Goal: Book appointment/travel/reservation

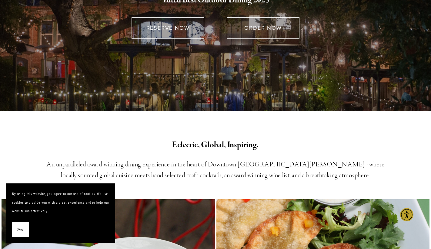
scroll to position [163, 0]
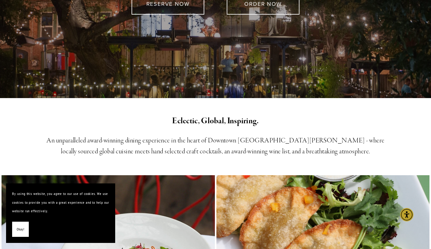
click at [19, 228] on span "Okay!" at bounding box center [21, 229] width 8 height 9
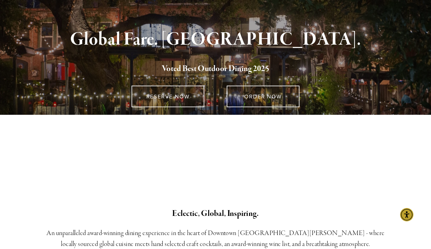
scroll to position [0, 0]
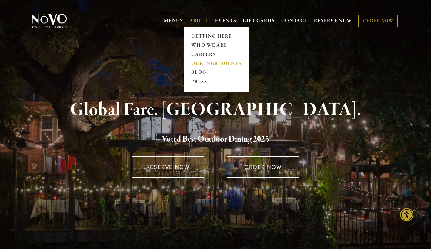
click at [203, 63] on link "OUR INGREDIENTS" at bounding box center [216, 63] width 54 height 9
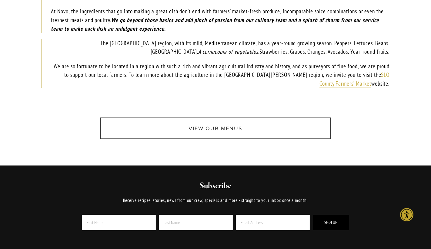
scroll to position [394, 0]
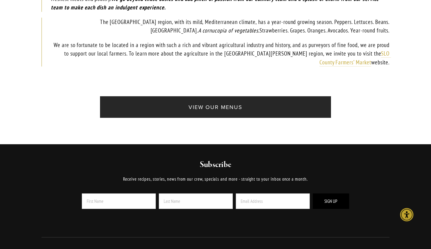
click at [188, 111] on link "View Our Menus" at bounding box center [215, 107] width 231 height 22
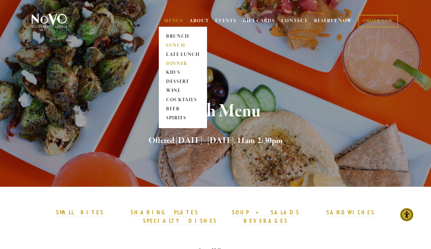
click at [176, 62] on link "DINNER" at bounding box center [183, 63] width 38 height 9
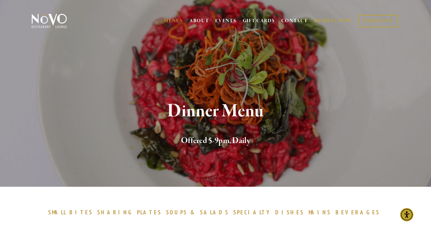
click at [334, 20] on link "RESERVE NOW" at bounding box center [333, 21] width 38 height 12
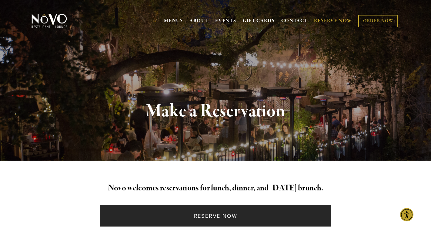
click at [196, 214] on link "Reserve Now" at bounding box center [215, 216] width 231 height 22
